Goal: Navigation & Orientation: Find specific page/section

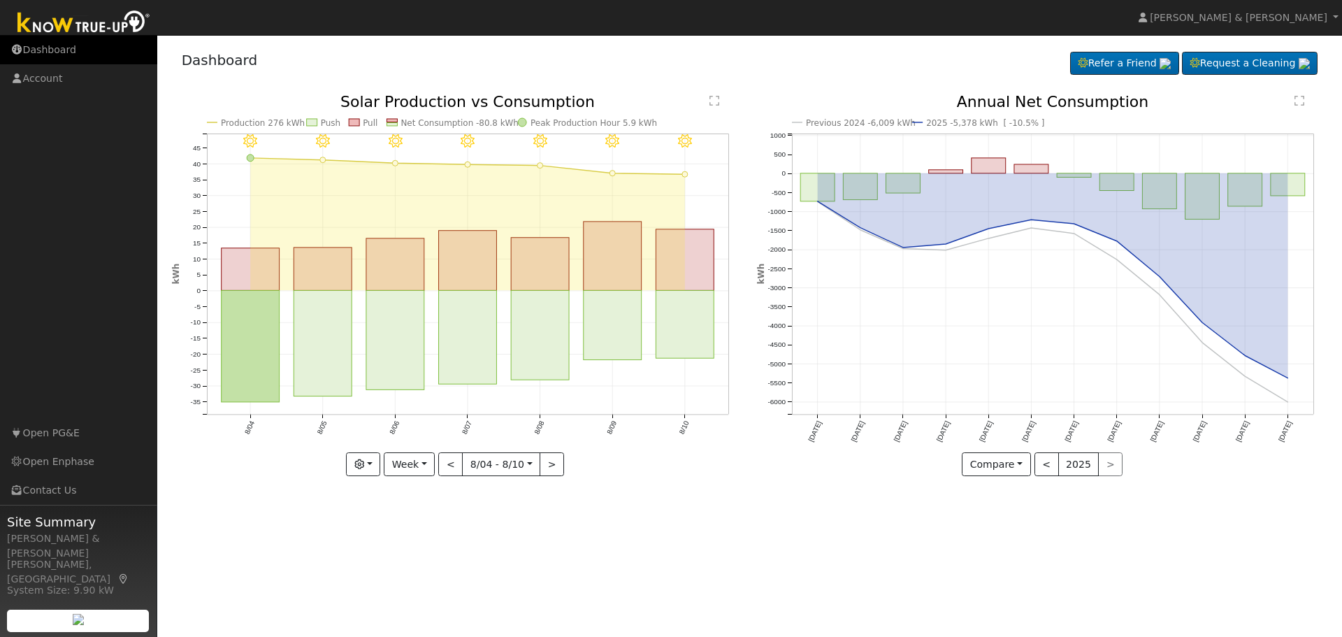
click at [68, 50] on link "Dashboard" at bounding box center [78, 50] width 157 height 29
click at [45, 50] on link "Dashboard" at bounding box center [78, 50] width 157 height 29
click at [63, 52] on link "Dashboard" at bounding box center [78, 50] width 157 height 29
click at [75, 48] on link "Dashboard" at bounding box center [78, 50] width 157 height 29
click at [45, 41] on link "Dashboard" at bounding box center [78, 50] width 157 height 29
